Goal: Task Accomplishment & Management: Manage account settings

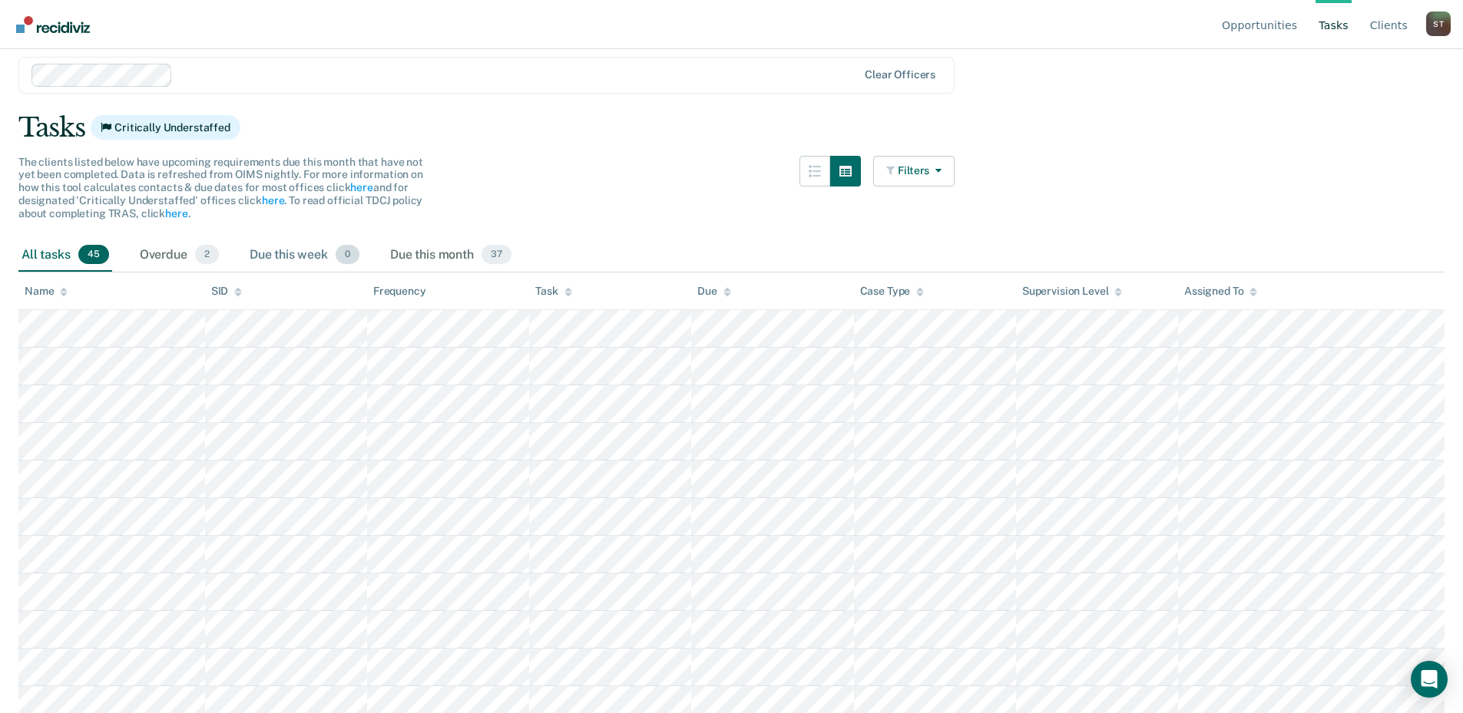
scroll to position [77, 0]
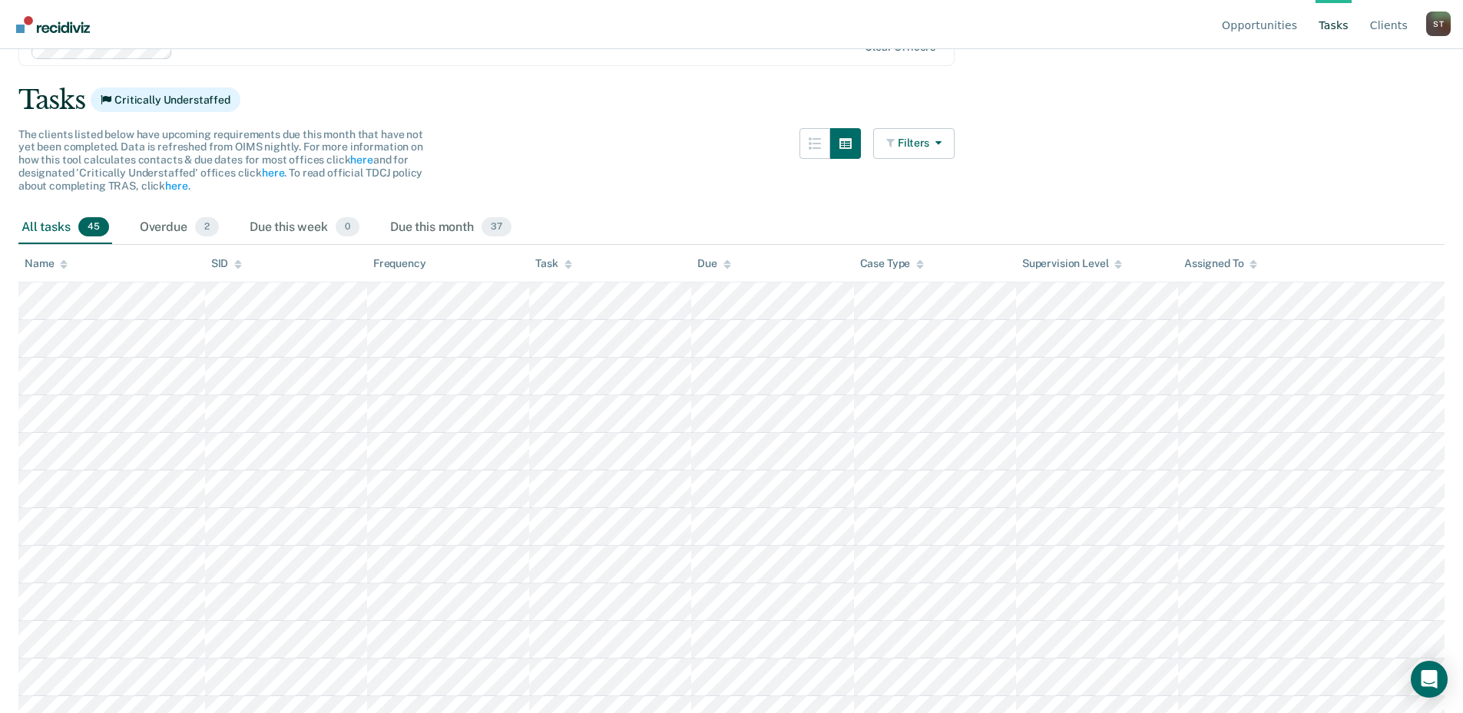
click at [43, 263] on div "Name" at bounding box center [46, 263] width 43 height 13
click at [552, 263] on div "Task" at bounding box center [553, 263] width 36 height 13
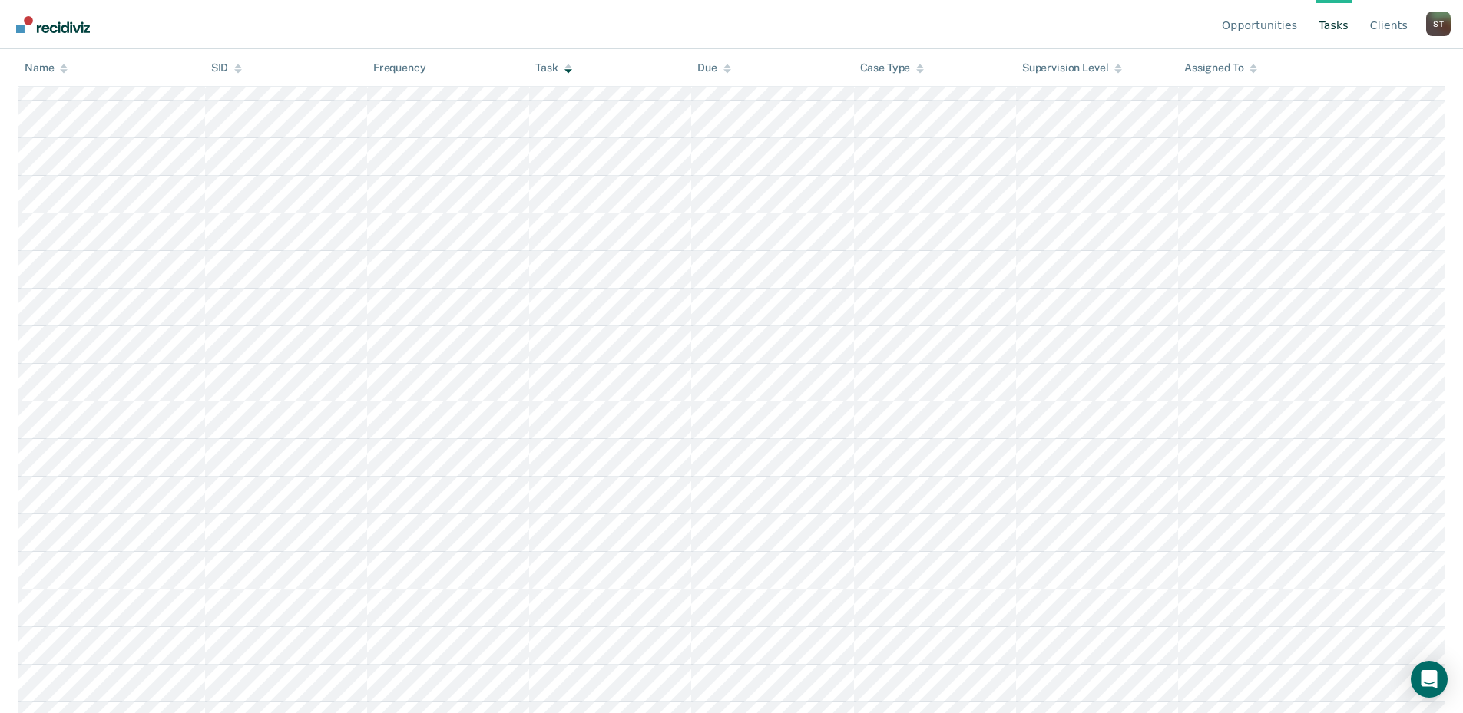
scroll to position [495, 0]
